Goal: Task Accomplishment & Management: Manage account settings

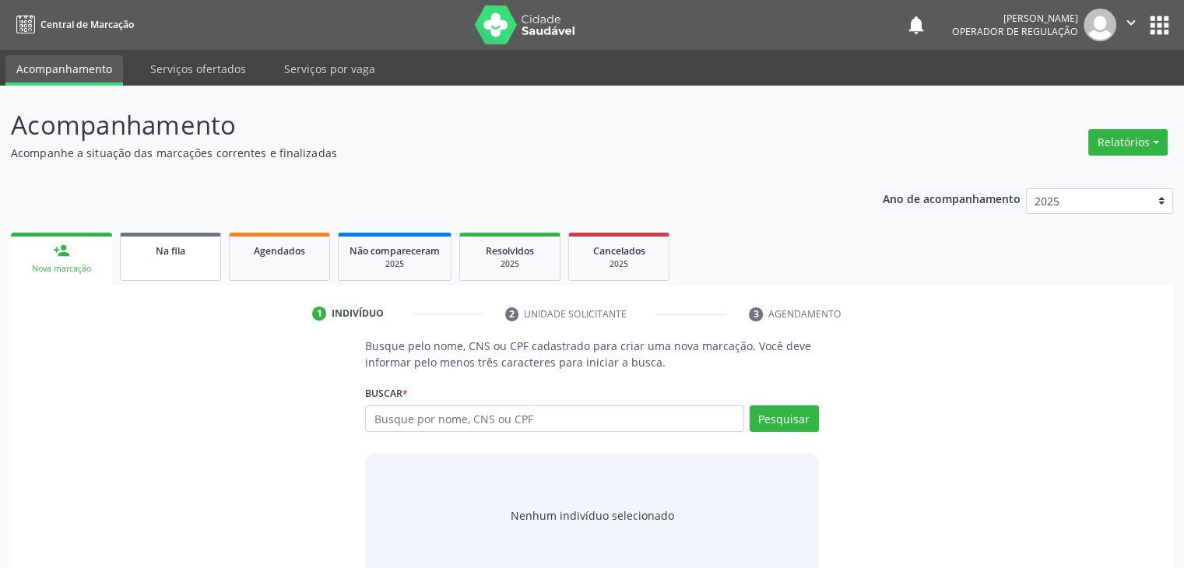
click at [161, 235] on link "Na fila" at bounding box center [170, 257] width 101 height 48
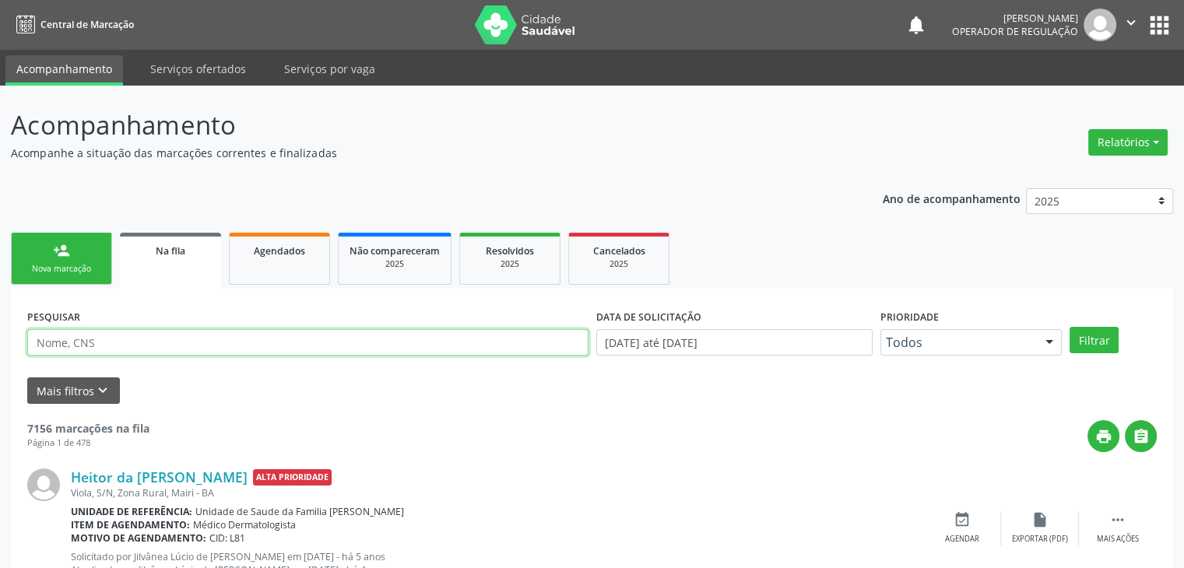
click at [79, 338] on input "text" at bounding box center [307, 342] width 561 height 26
type input "[PERSON_NAME]"
click at [1069, 327] on button "Filtrar" at bounding box center [1093, 340] width 49 height 26
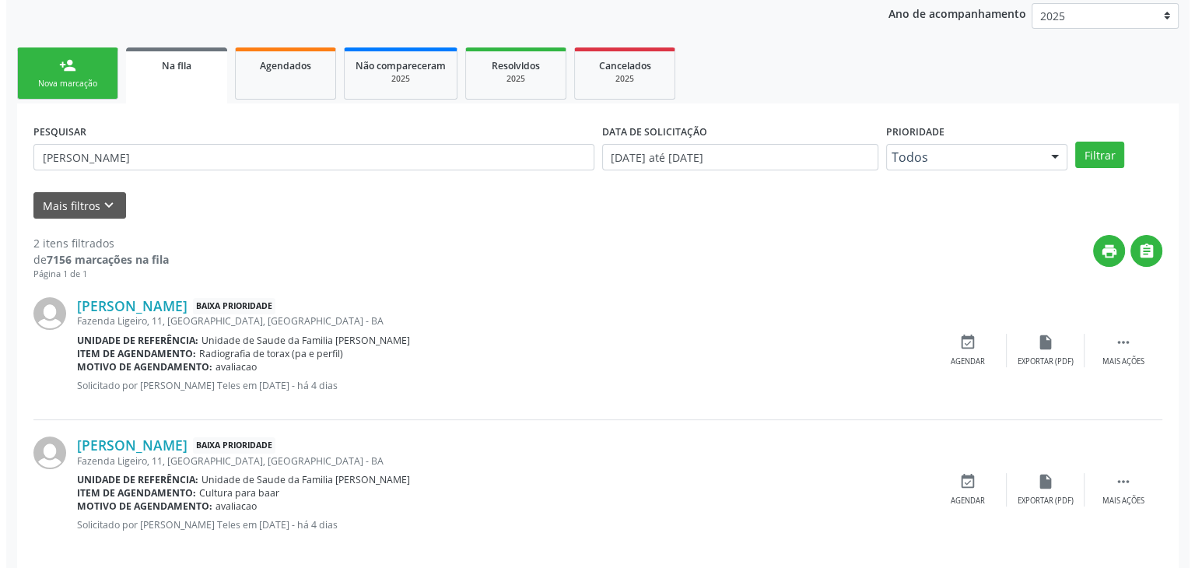
scroll to position [202, 0]
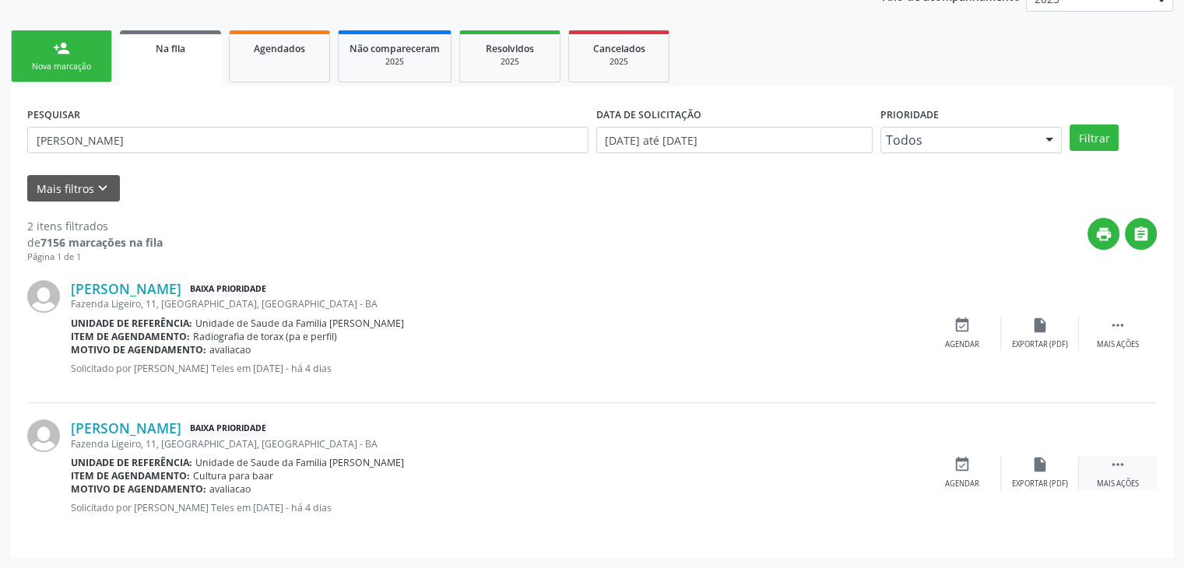
click at [1106, 456] on div " Mais ações" at bounding box center [1118, 472] width 78 height 33
click at [937, 460] on div "cancel Cancelar" at bounding box center [962, 472] width 78 height 33
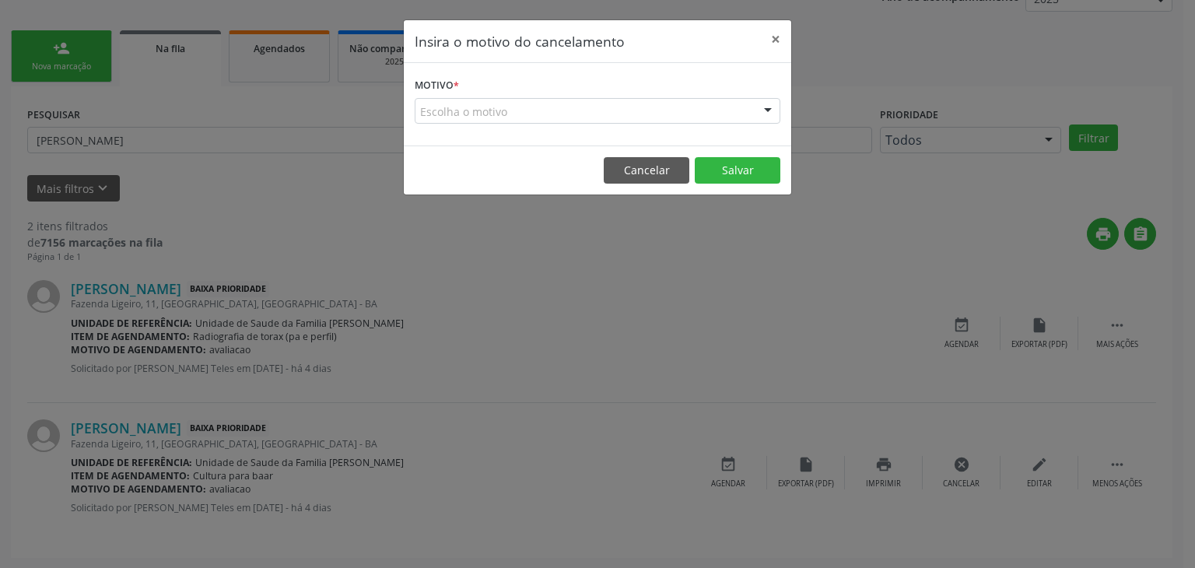
click at [514, 103] on div "Escolha o motivo" at bounding box center [598, 111] width 366 height 26
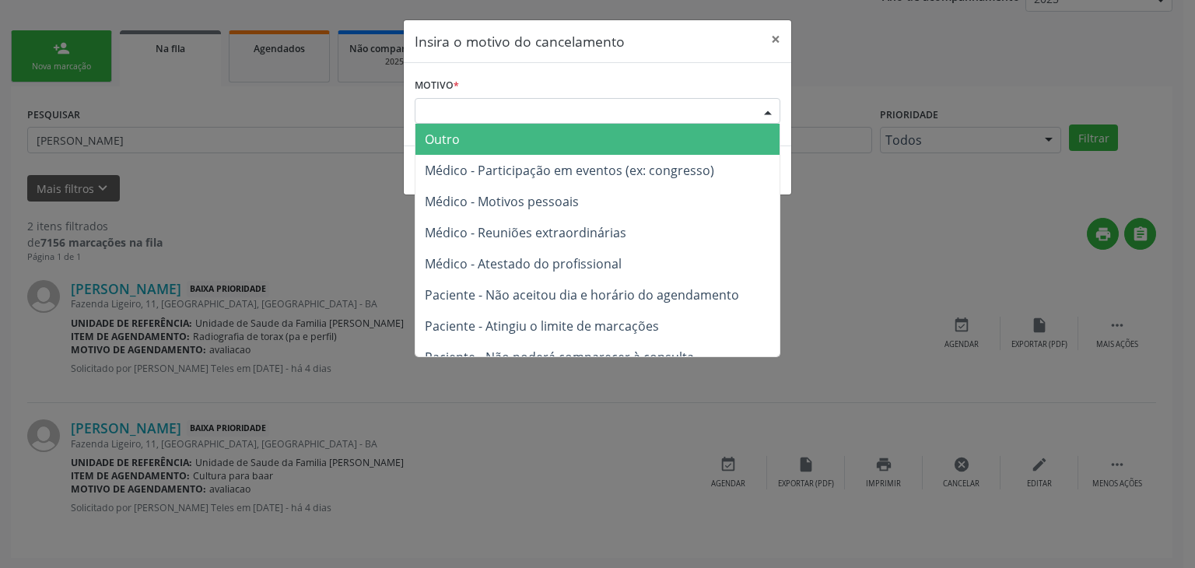
click at [479, 150] on span "Outro" at bounding box center [598, 139] width 364 height 31
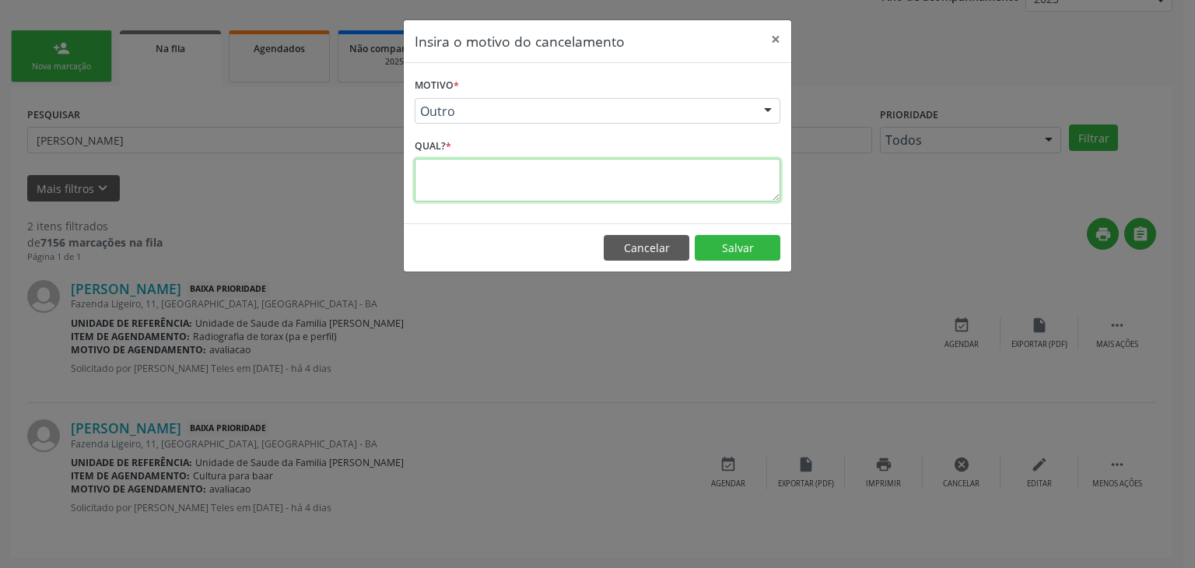
click at [497, 181] on textarea at bounding box center [598, 180] width 366 height 43
type textarea "EXAME REALIZADO"
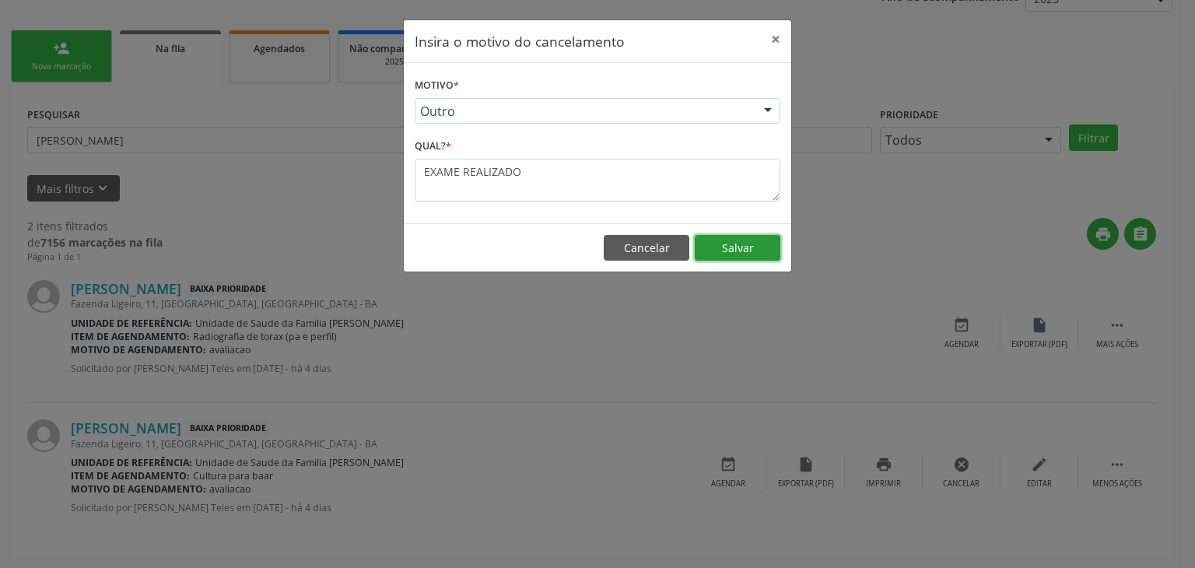
click at [725, 237] on button "Salvar" at bounding box center [738, 248] width 86 height 26
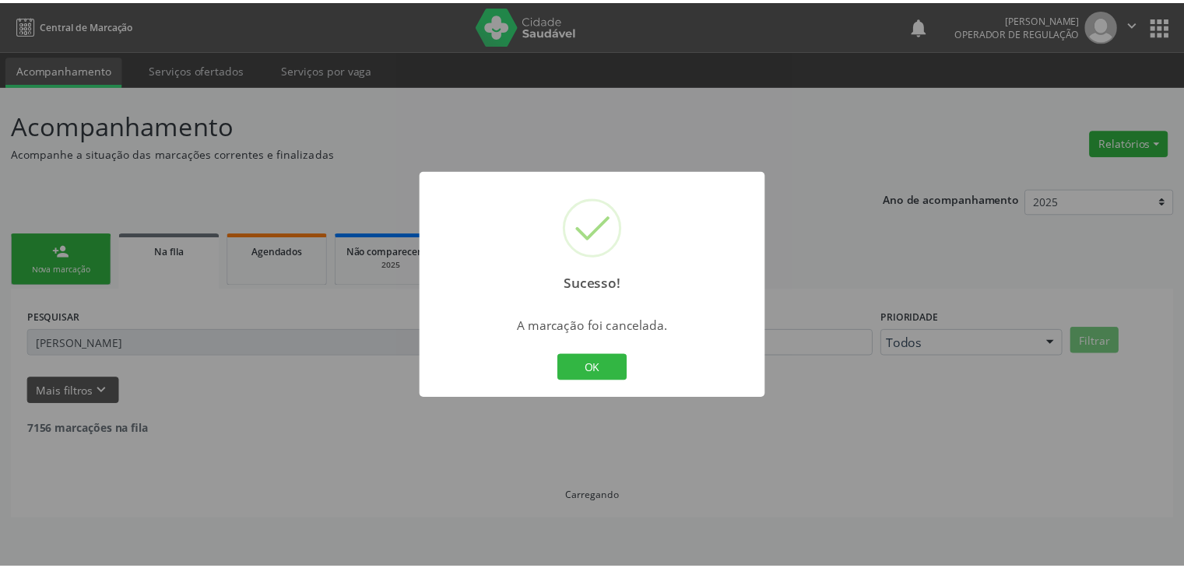
scroll to position [0, 0]
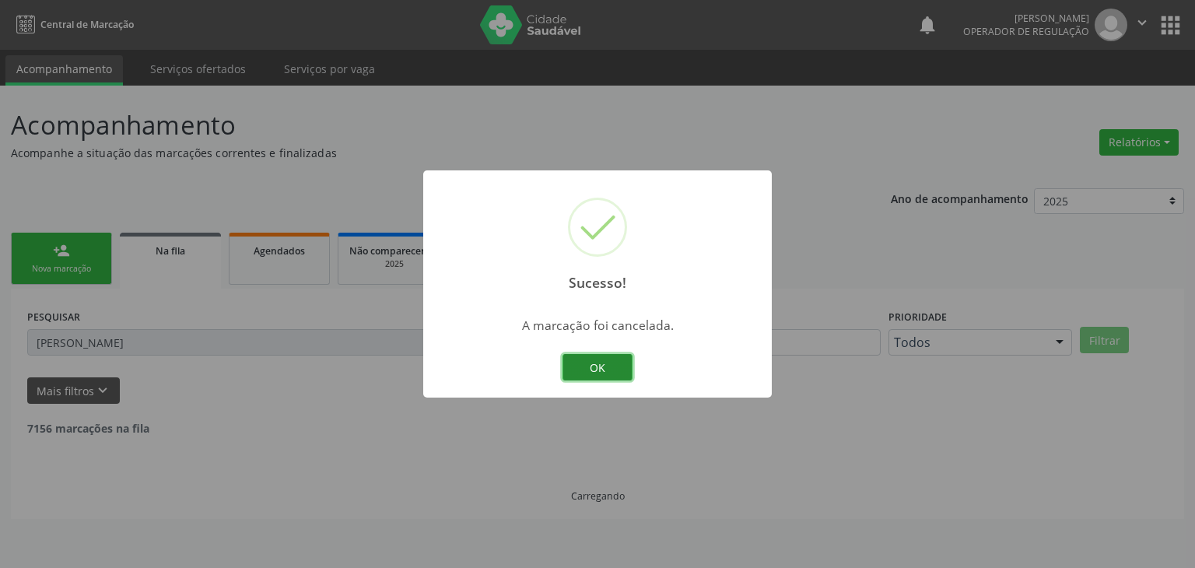
click at [583, 367] on button "OK" at bounding box center [598, 367] width 70 height 26
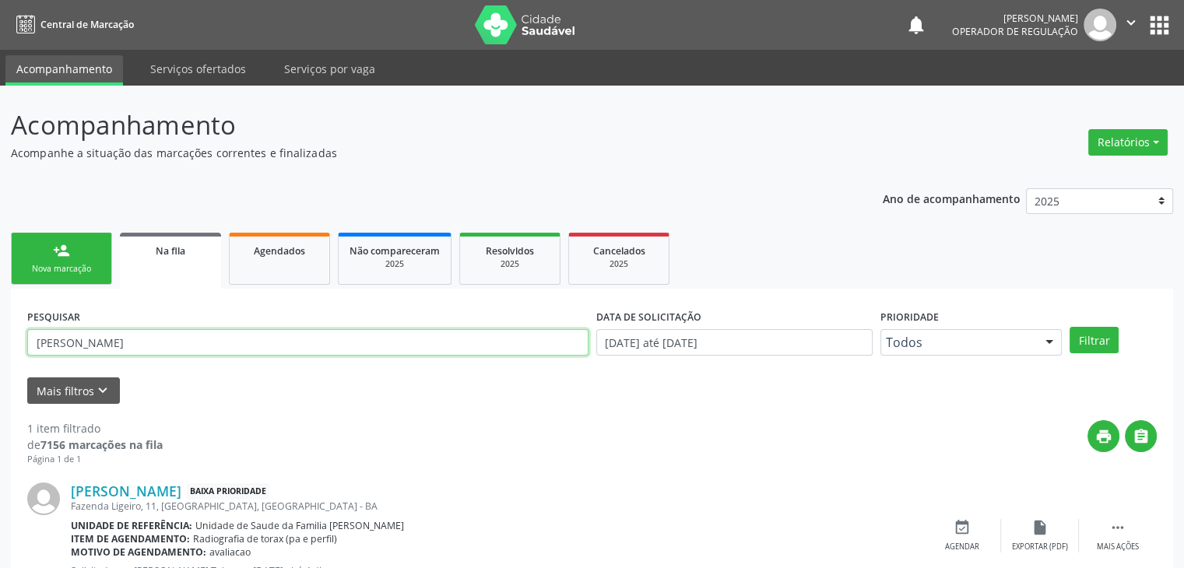
click at [168, 337] on input "[PERSON_NAME]" at bounding box center [307, 342] width 561 height 26
type input "S"
click at [1069, 327] on button "Filtrar" at bounding box center [1093, 340] width 49 height 26
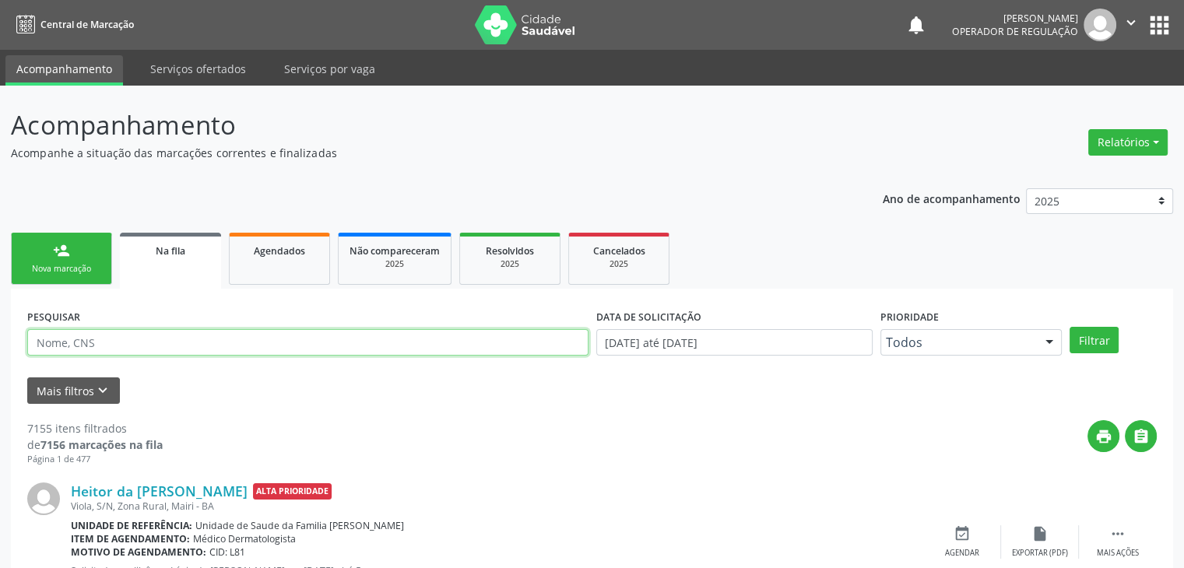
click at [183, 343] on input "text" at bounding box center [307, 342] width 561 height 26
type input "[PERSON_NAME]"
click at [1069, 327] on button "Filtrar" at bounding box center [1093, 340] width 49 height 26
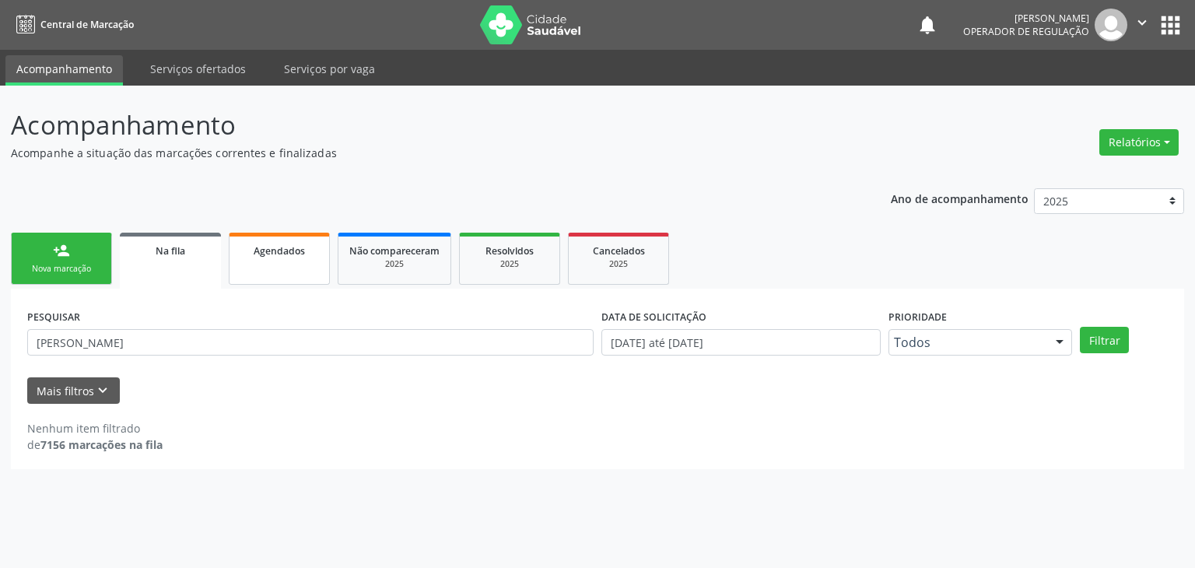
click at [274, 251] on span "Agendados" at bounding box center [279, 250] width 51 height 13
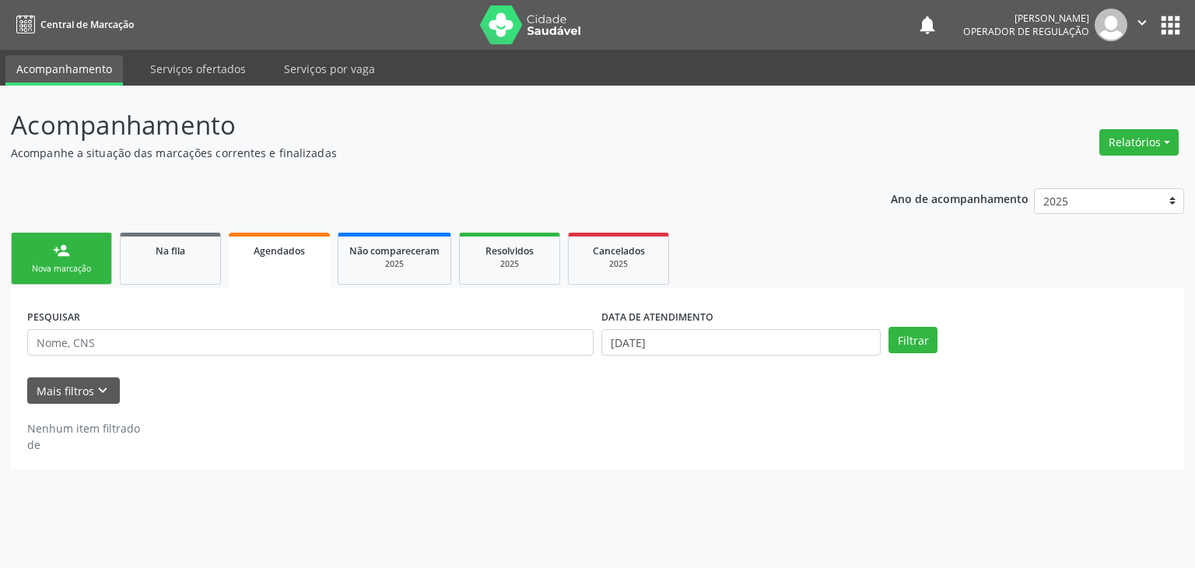
click at [1164, 25] on button "apps" at bounding box center [1170, 25] width 27 height 27
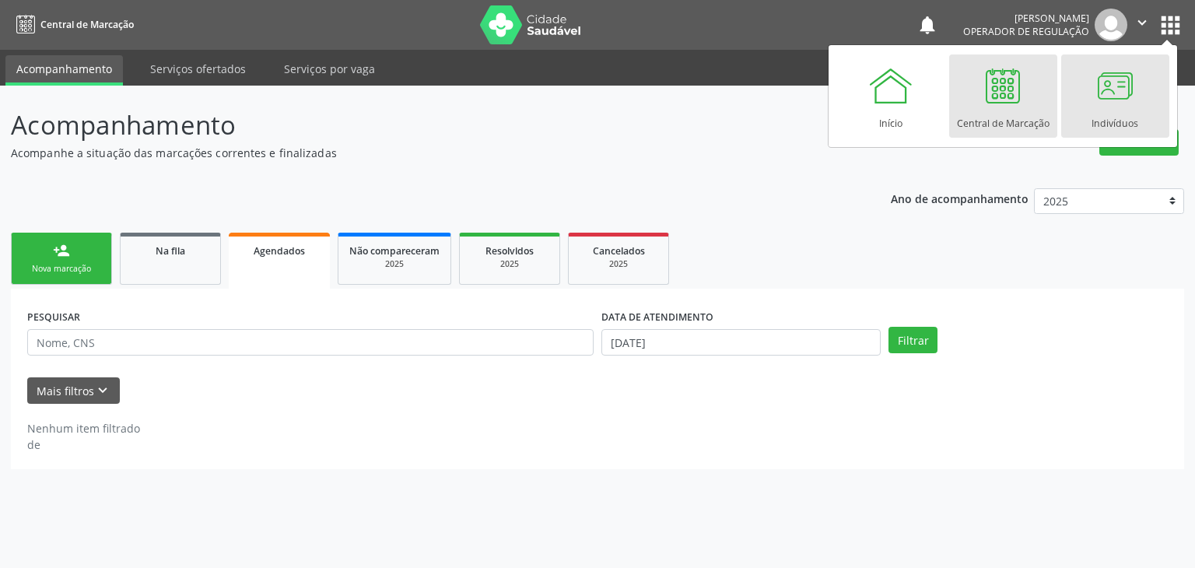
click at [1070, 116] on link "Indivíduos" at bounding box center [1116, 95] width 108 height 83
